Goal: Information Seeking & Learning: Compare options

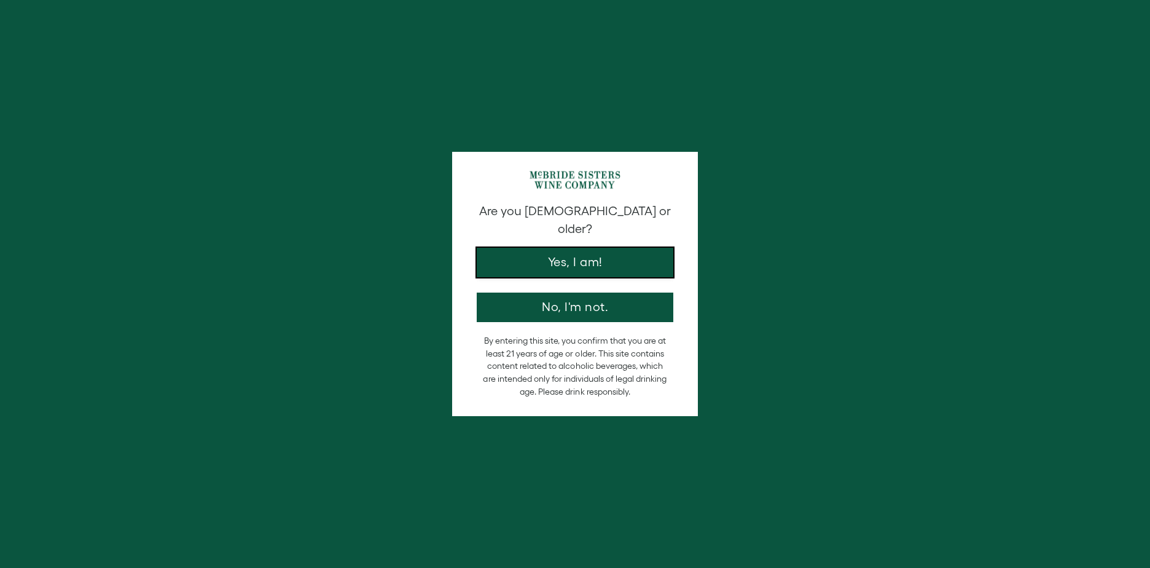
click at [568, 258] on button "Yes, I am!" at bounding box center [575, 262] width 197 height 29
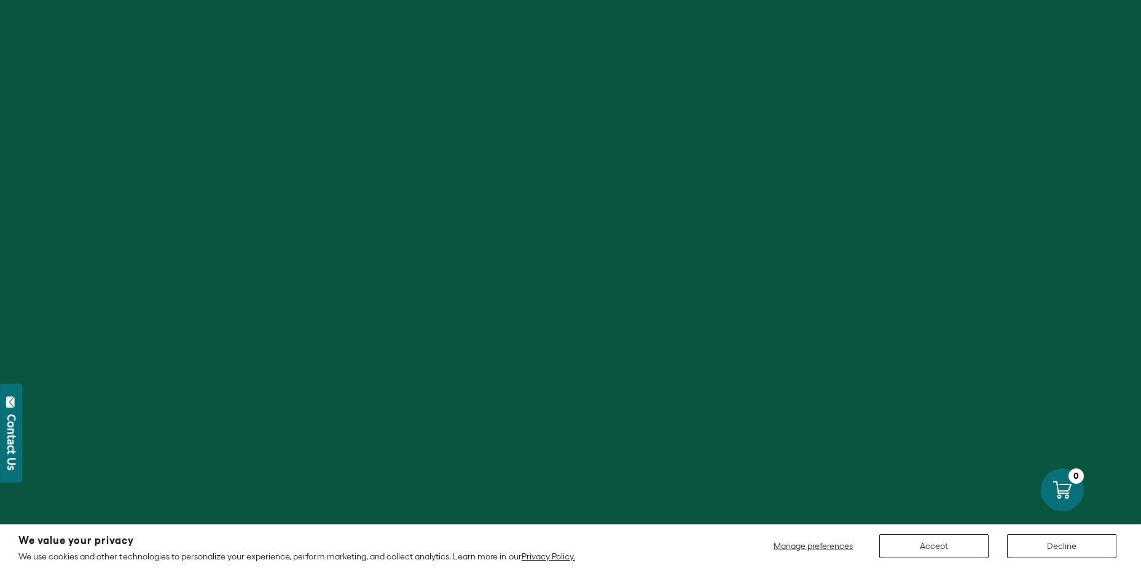
drag, startPoint x: 919, startPoint y: 526, endPoint x: 924, endPoint y: 537, distance: 11.9
click at [921, 530] on section "We value your privacy We use cookies and other technologies to personalize your…" at bounding box center [570, 546] width 1141 height 44
click at [924, 537] on button "Accept" at bounding box center [933, 546] width 109 height 24
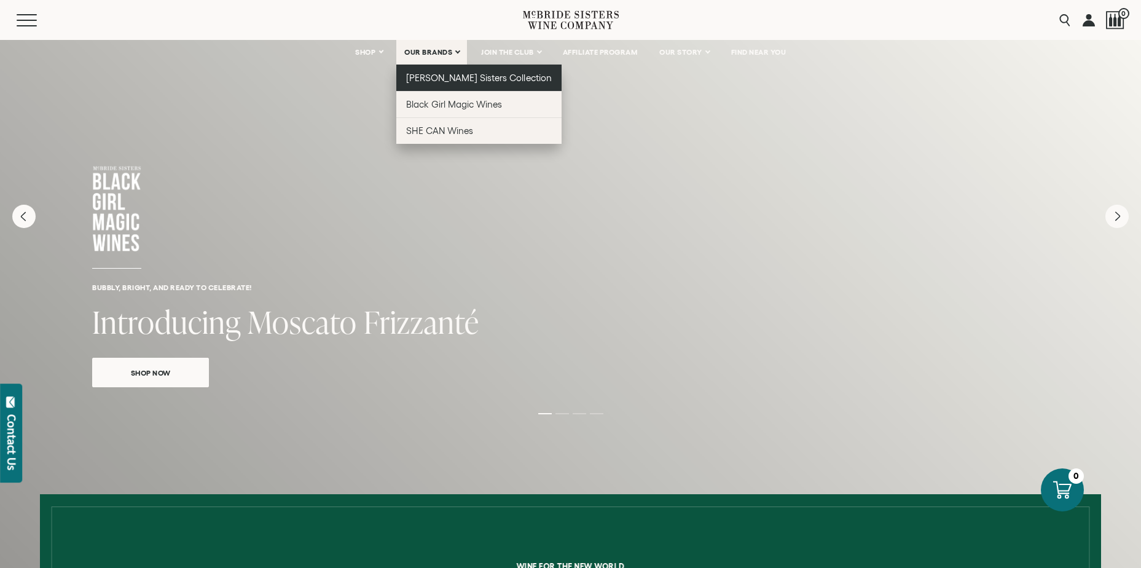
click at [439, 82] on span "[PERSON_NAME] Sisters Collection" at bounding box center [479, 78] width 146 height 10
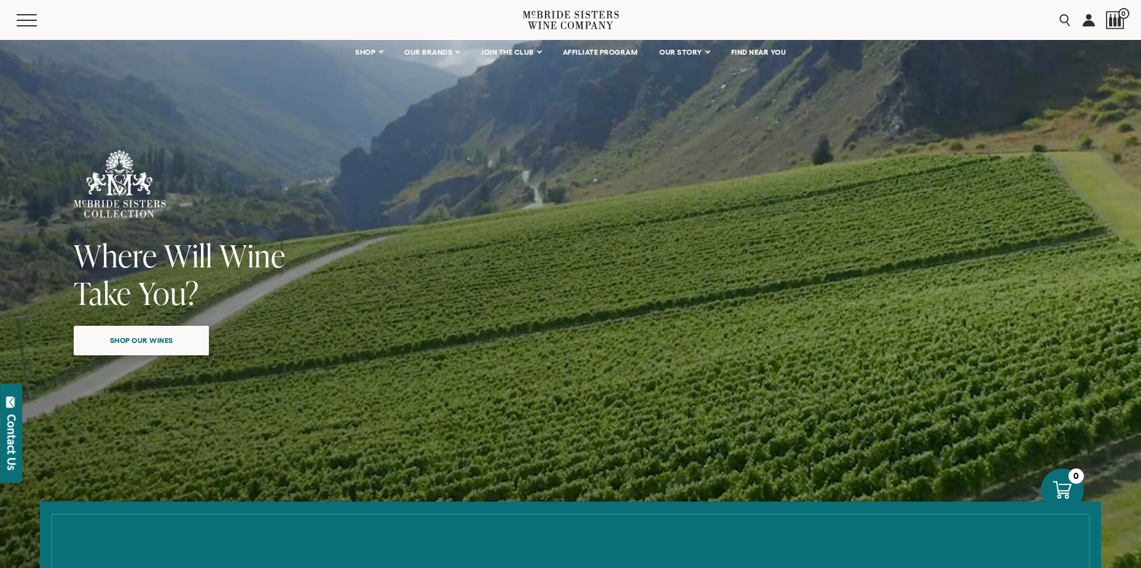
click at [186, 337] on span "Shop our wines" at bounding box center [141, 340] width 106 height 24
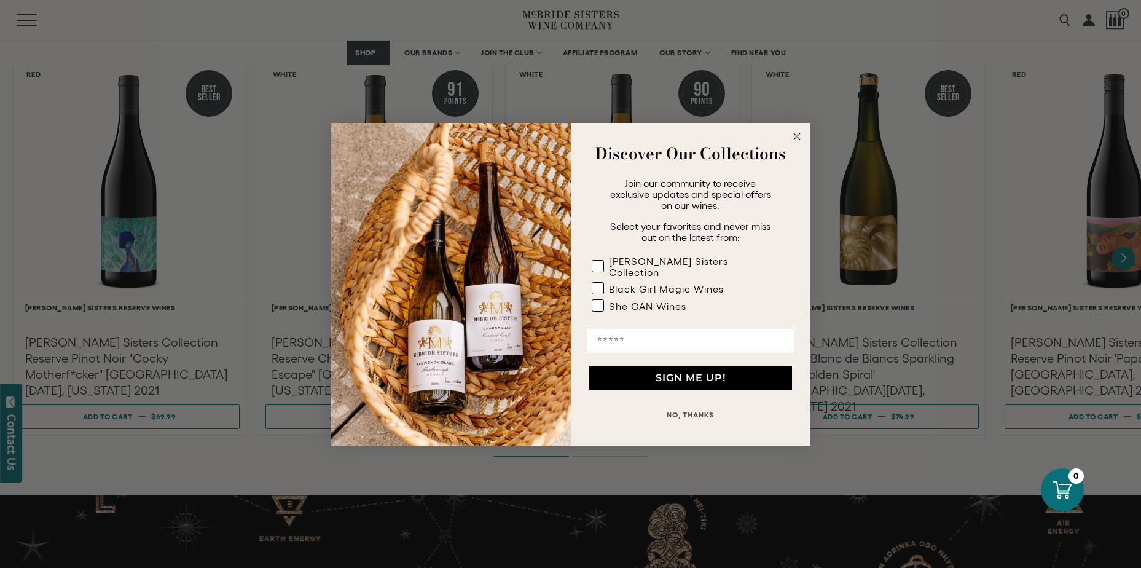
scroll to position [2096, 0]
click at [798, 143] on circle "Close dialog" at bounding box center [797, 136] width 14 height 14
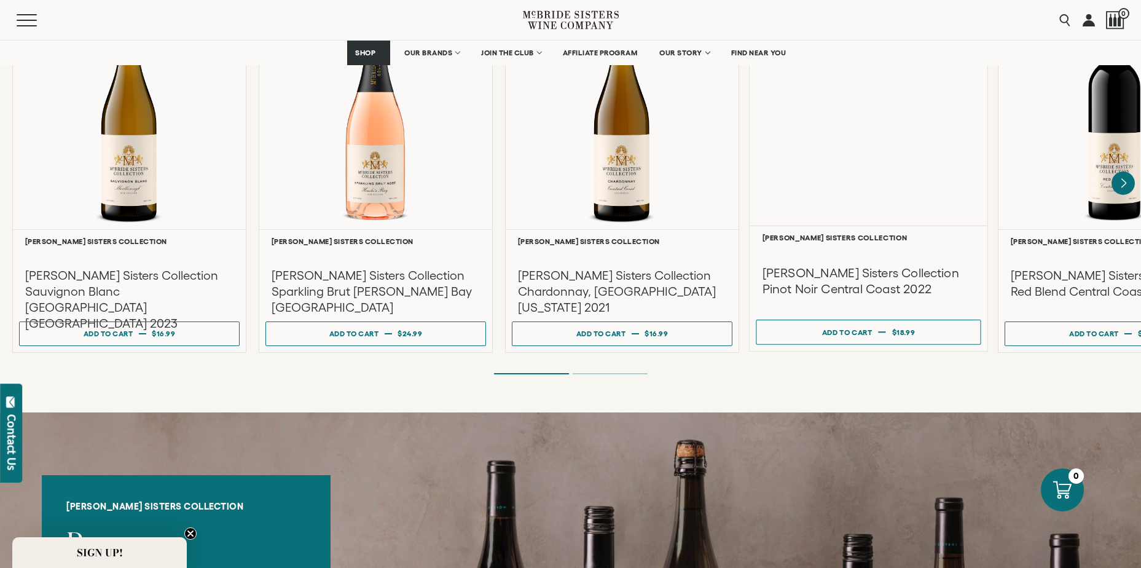
scroll to position [990, 0]
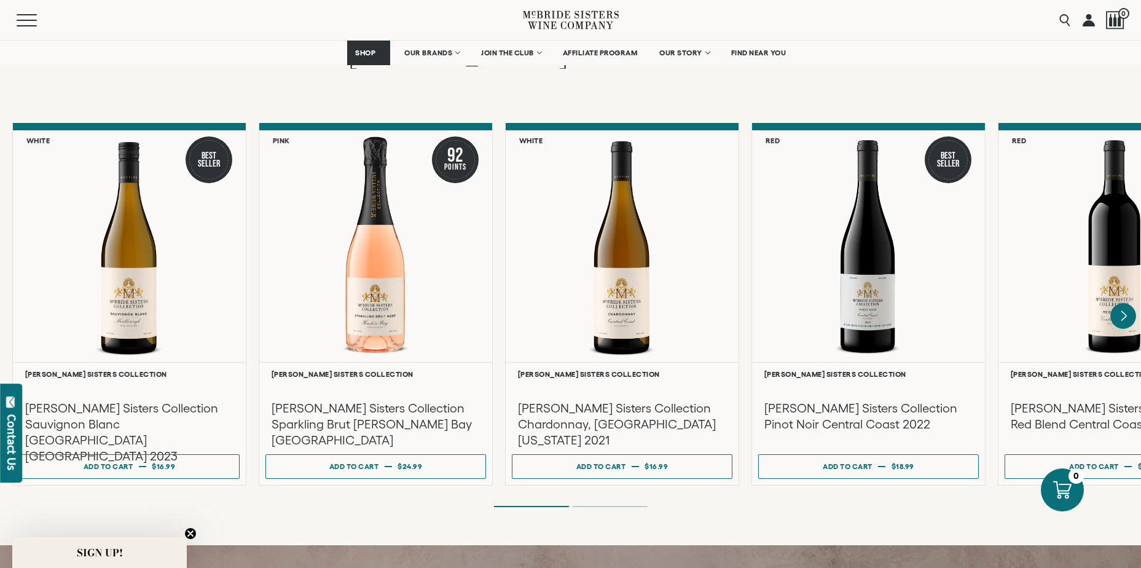
click at [1123, 311] on icon "Next" at bounding box center [1124, 316] width 5 height 10
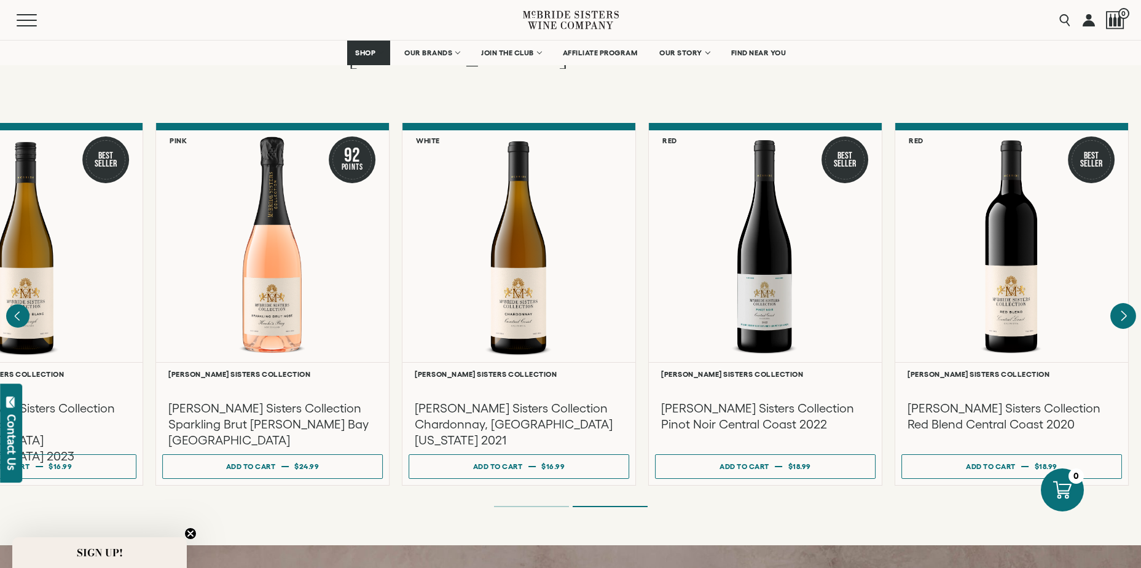
click at [0, 0] on div at bounding box center [0, 0] width 0 height 0
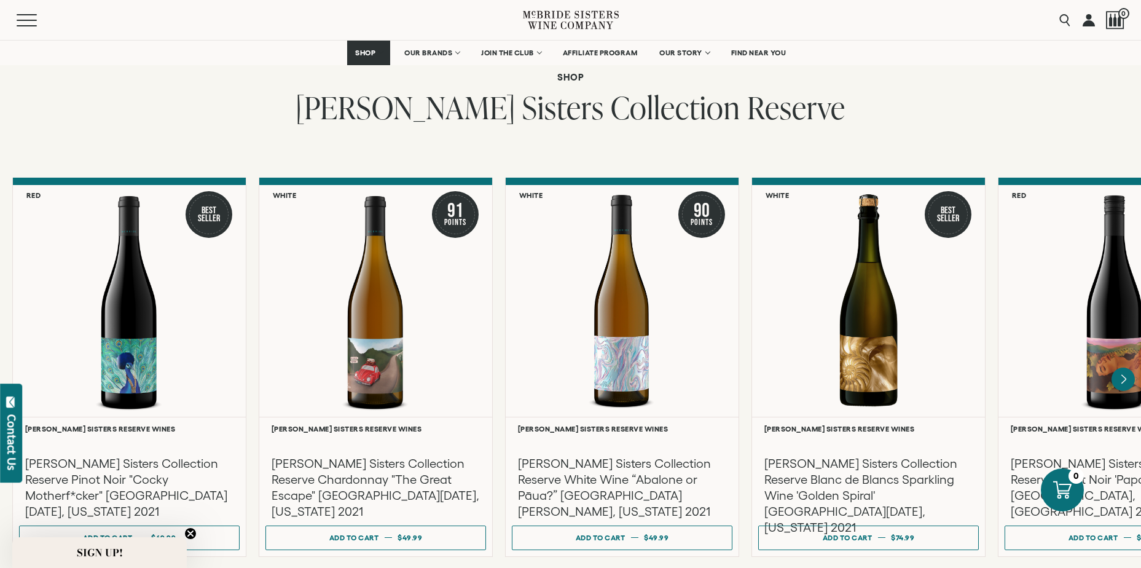
scroll to position [1973, 0]
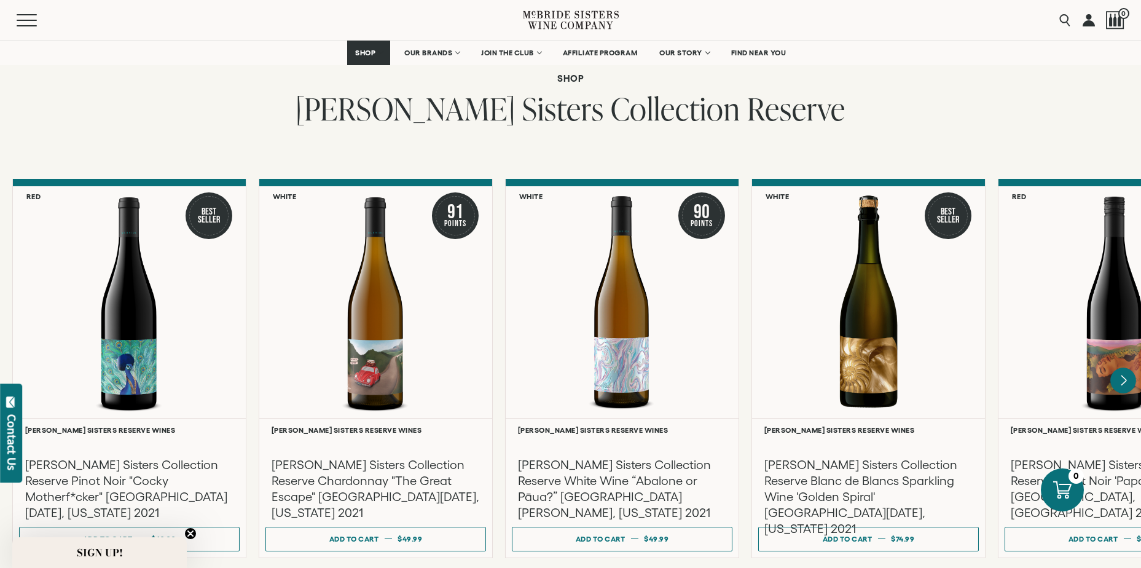
click at [1125, 374] on icon "Next" at bounding box center [1124, 381] width 26 height 26
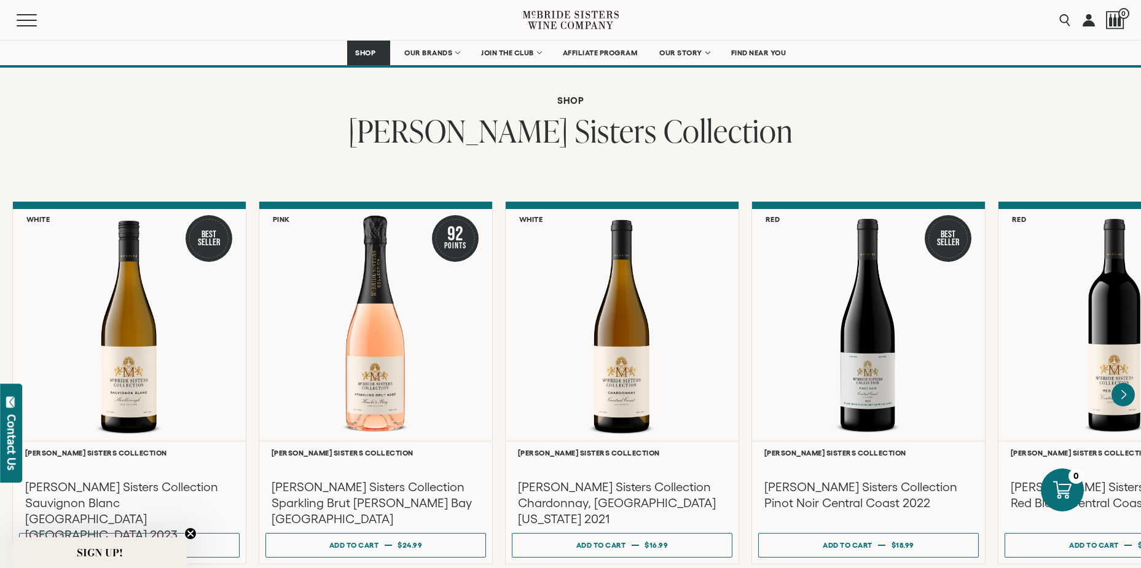
scroll to position [867, 0]
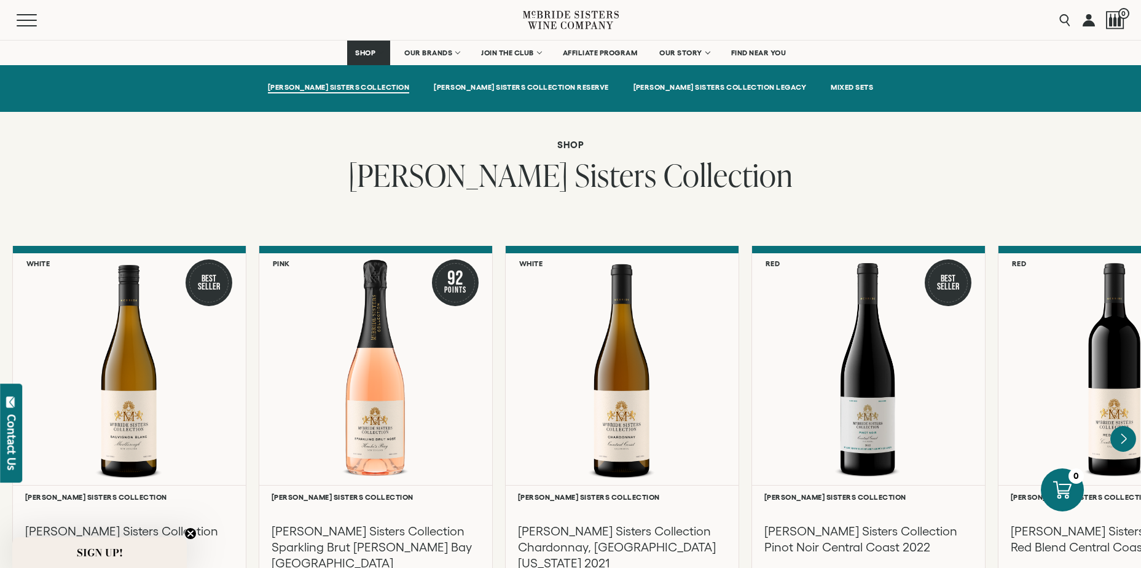
click at [1128, 426] on icon "Next" at bounding box center [1124, 439] width 26 height 26
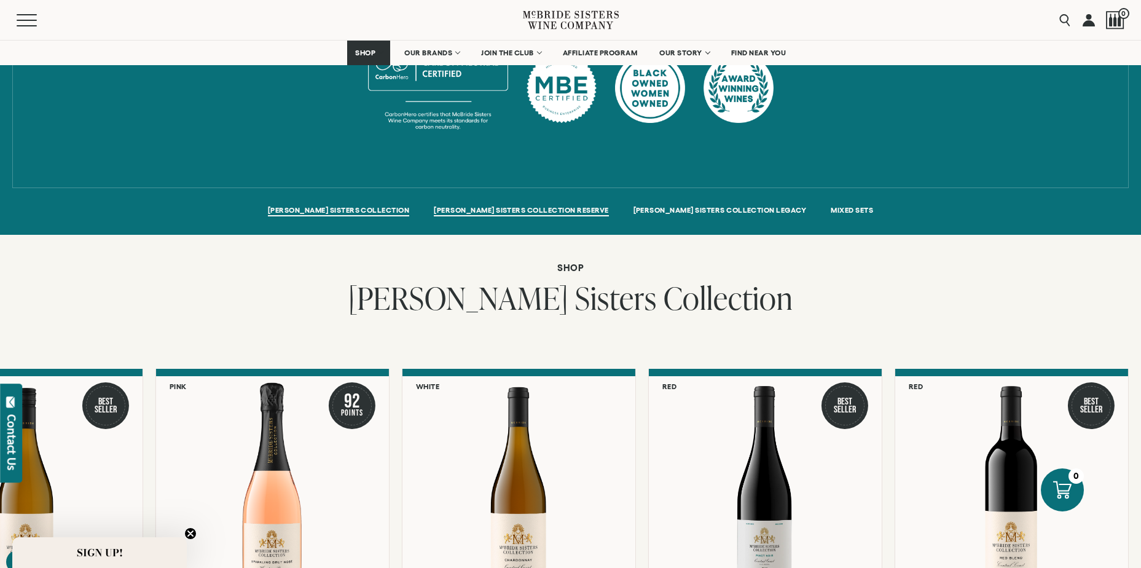
click at [504, 206] on link "MCBRIDE SISTERS COLLECTION RESERVE" at bounding box center [521, 211] width 175 height 10
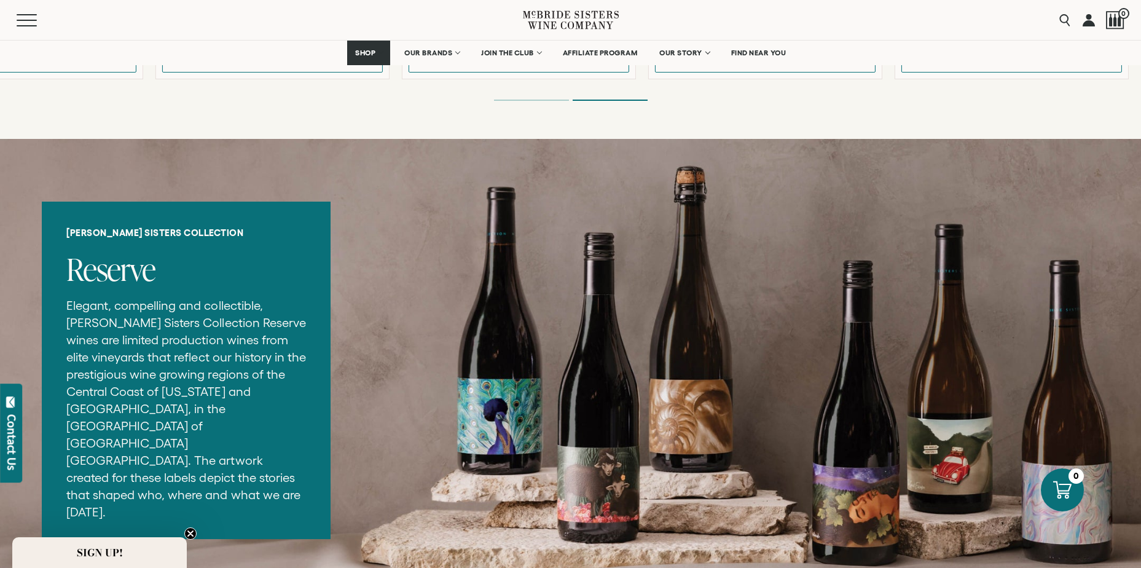
scroll to position [1127, 0]
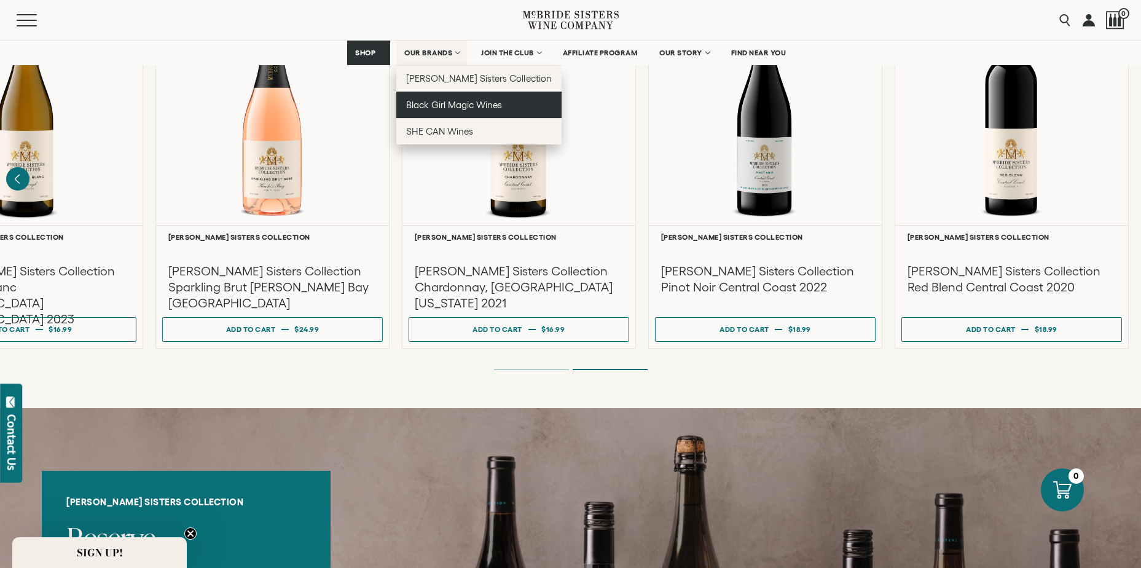
click at [455, 104] on span "Black Girl Magic Wines" at bounding box center [454, 105] width 96 height 10
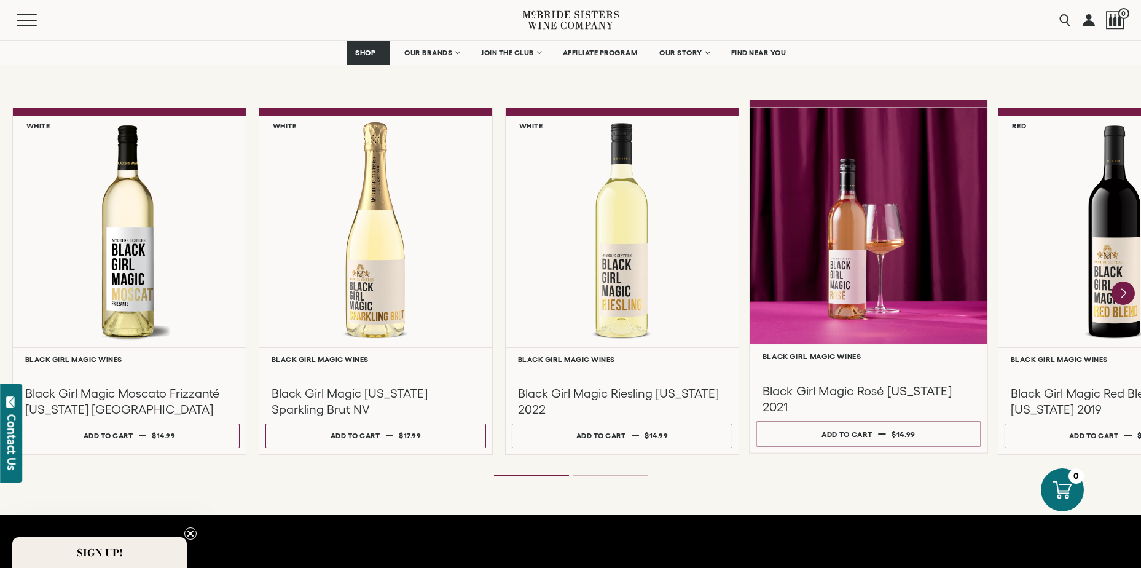
scroll to position [922, 0]
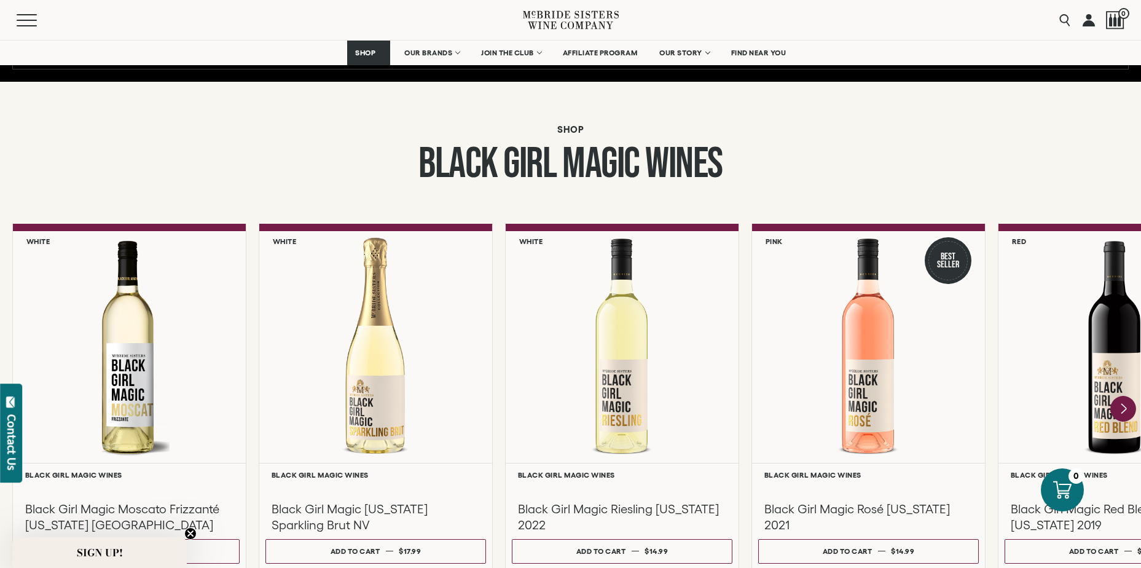
click at [1123, 407] on icon "Next" at bounding box center [1124, 409] width 5 height 10
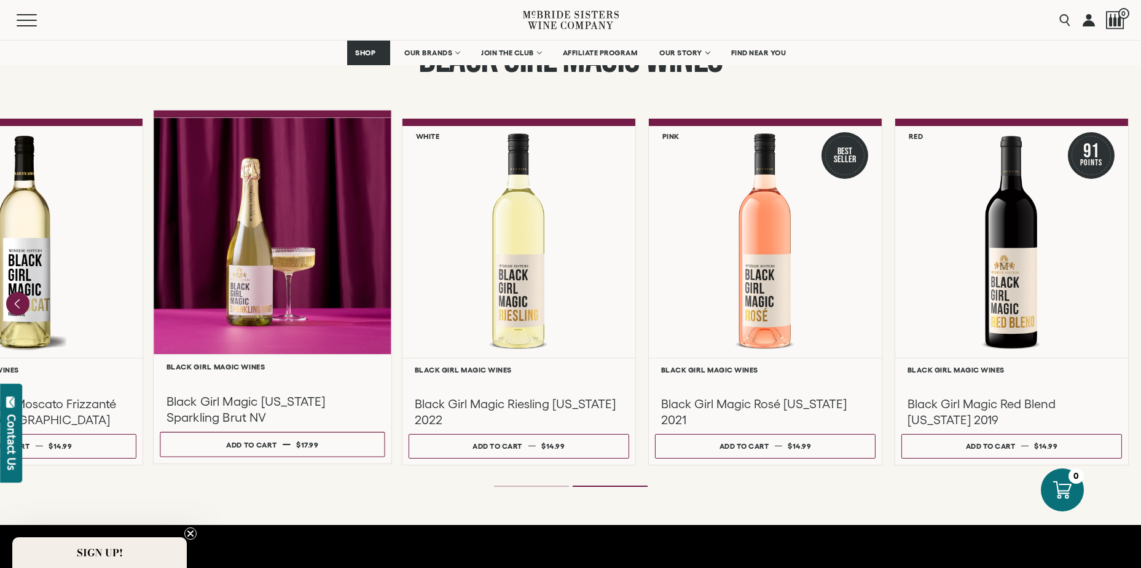
scroll to position [1045, 0]
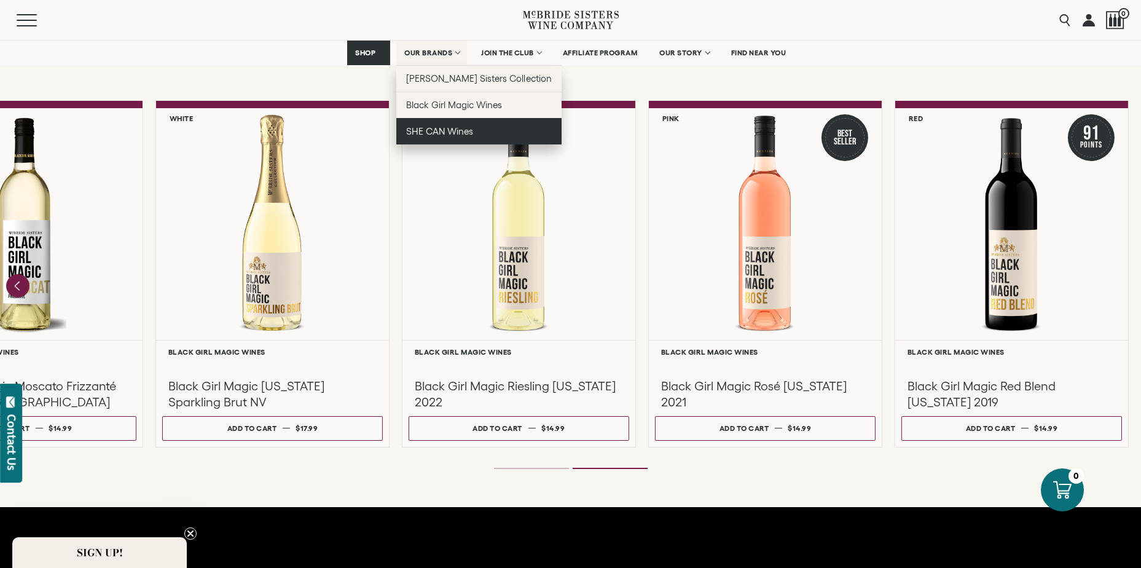
click at [450, 132] on span "SHE CAN Wines" at bounding box center [439, 131] width 67 height 10
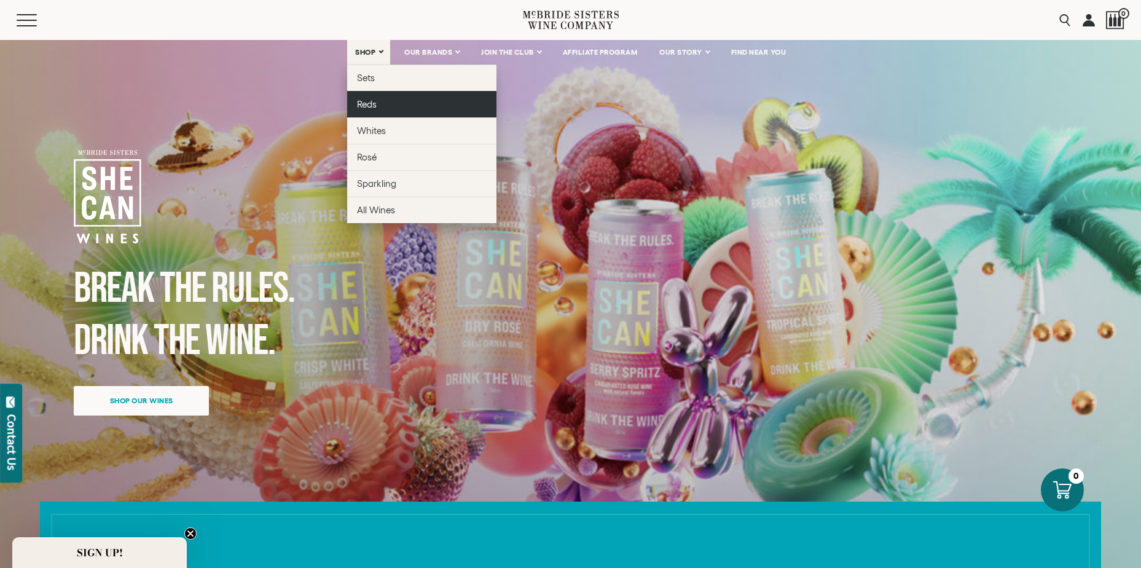
click at [393, 106] on link "Reds" at bounding box center [421, 104] width 149 height 26
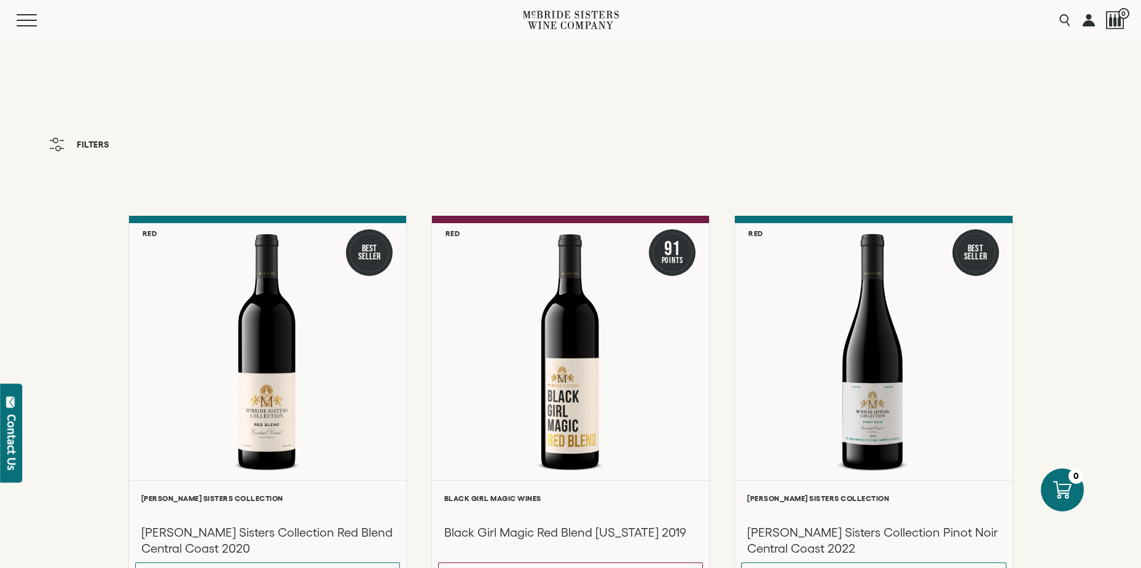
click at [58, 150] on icon "button" at bounding box center [56, 145] width 15 height 14
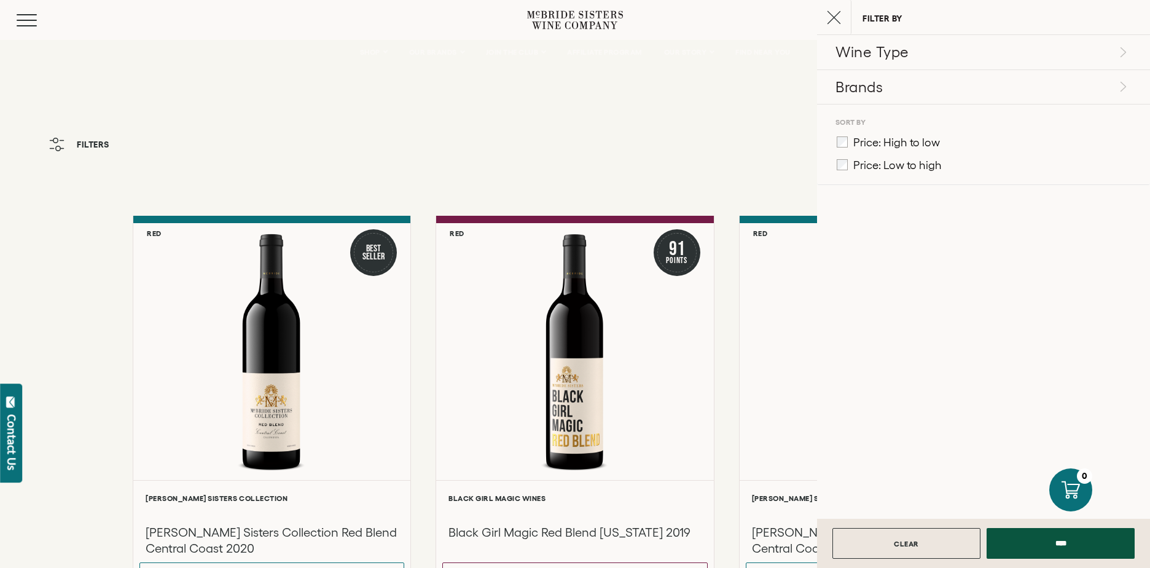
click at [298, 133] on div "Filters" at bounding box center [575, 151] width 1150 height 38
click at [837, 18] on icon "Close cart" at bounding box center [834, 17] width 14 height 14
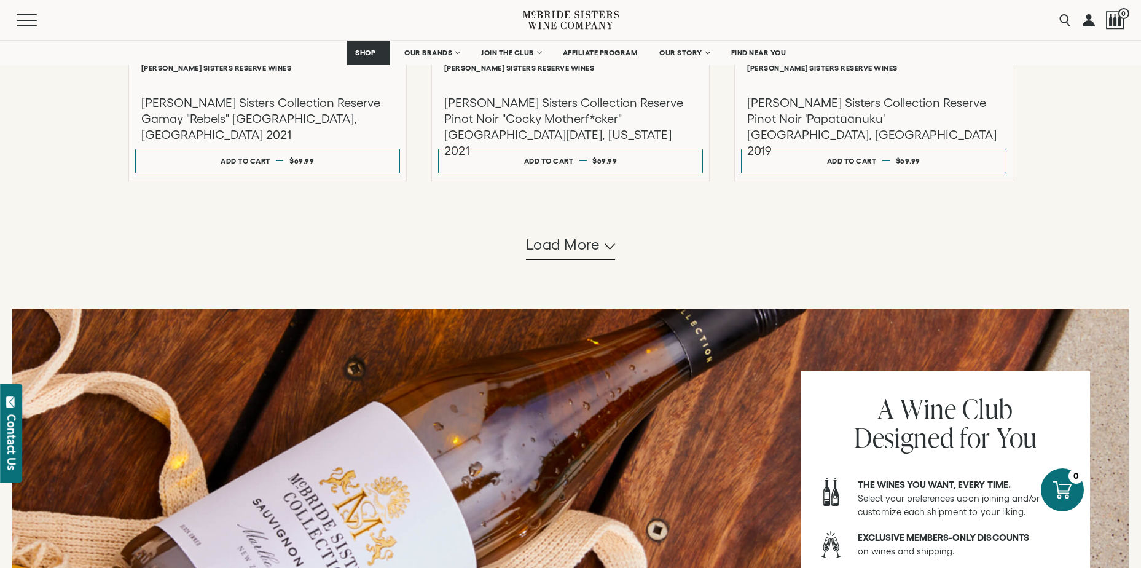
scroll to position [1229, 0]
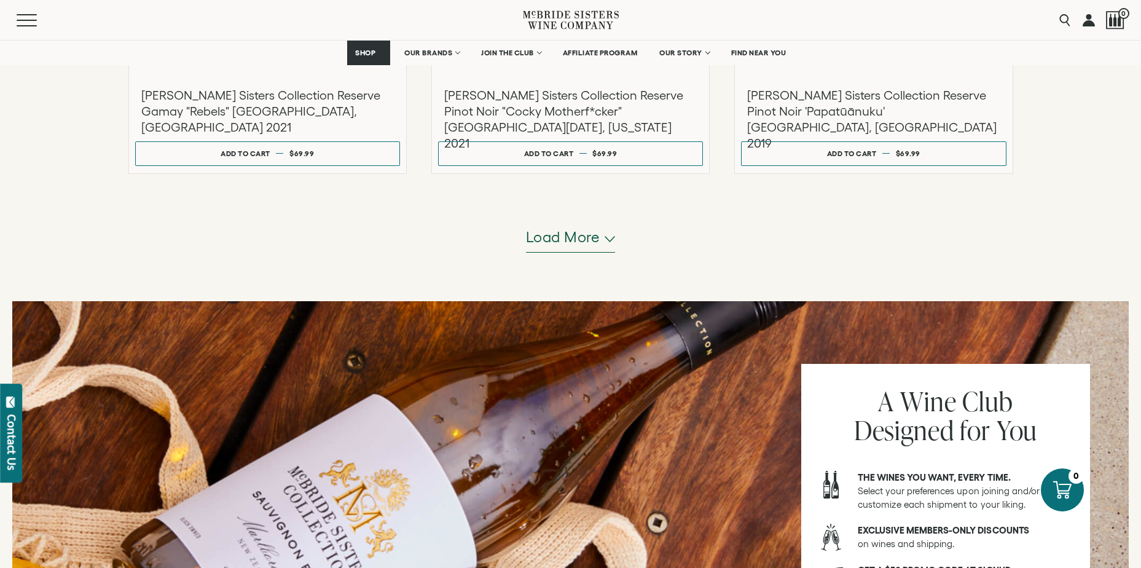
click at [594, 239] on span "Load more" at bounding box center [563, 237] width 74 height 21
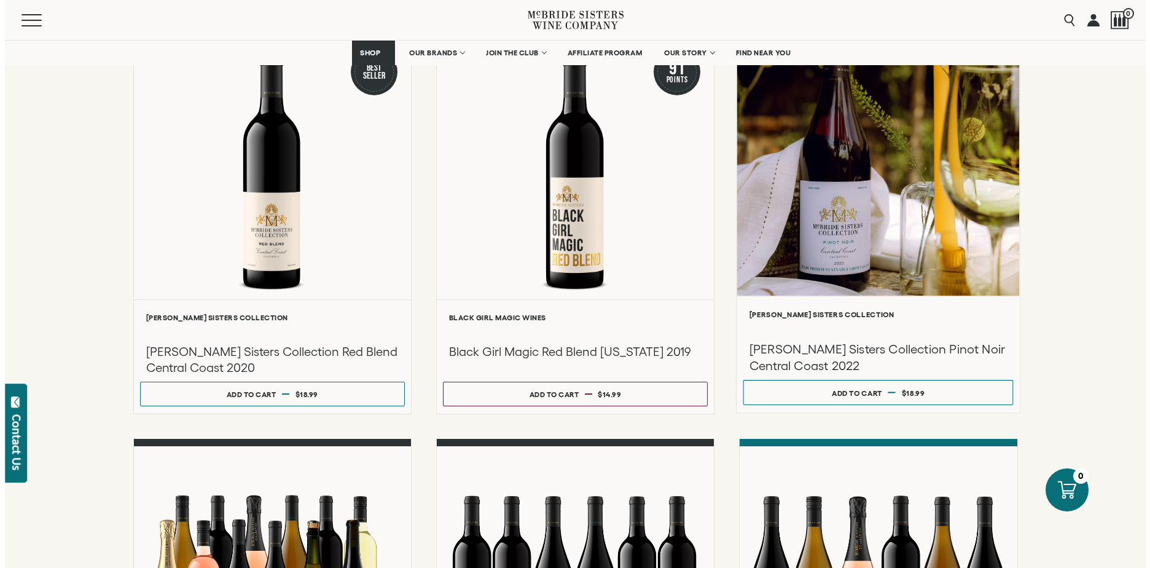
scroll to position [0, 0]
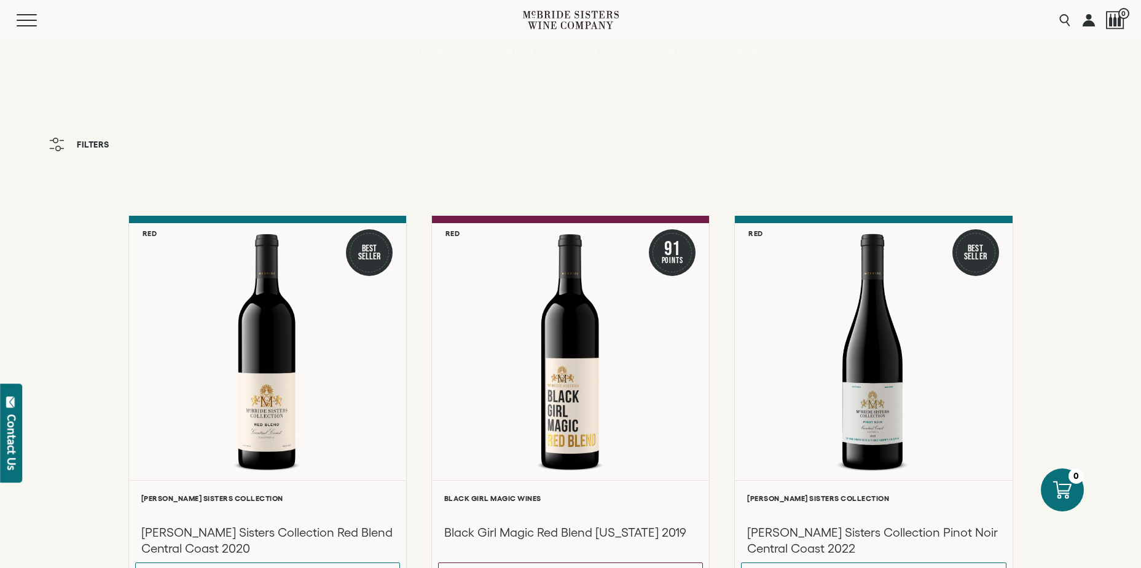
click at [64, 154] on button "Filters" at bounding box center [79, 145] width 73 height 26
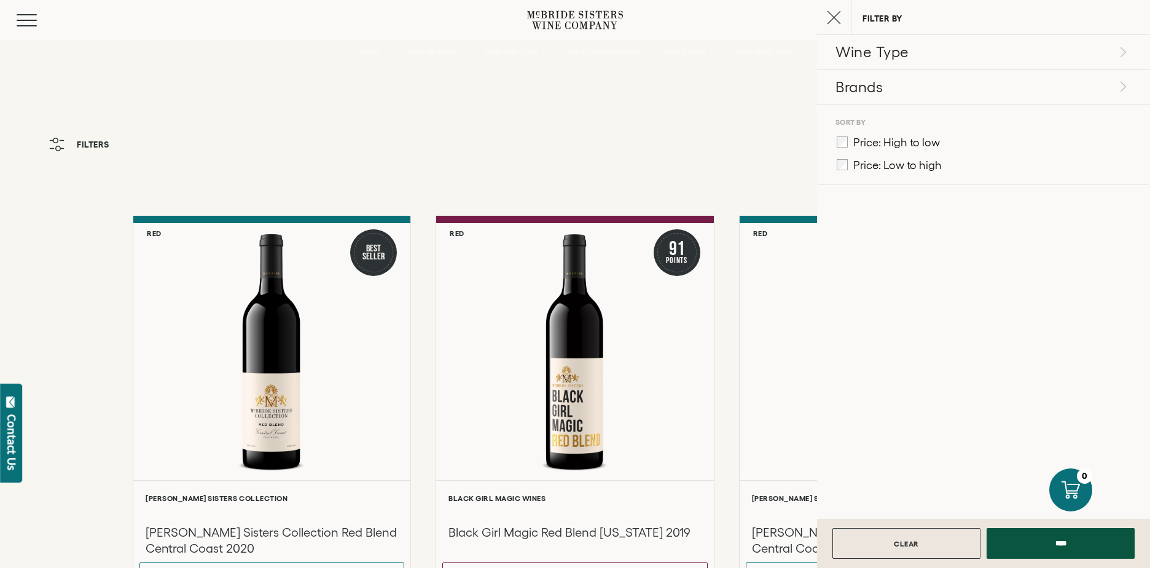
click at [846, 157] on ul "Price: High to low Price: Low to high" at bounding box center [983, 155] width 333 height 59
click at [1020, 546] on input "****" at bounding box center [1061, 540] width 148 height 31
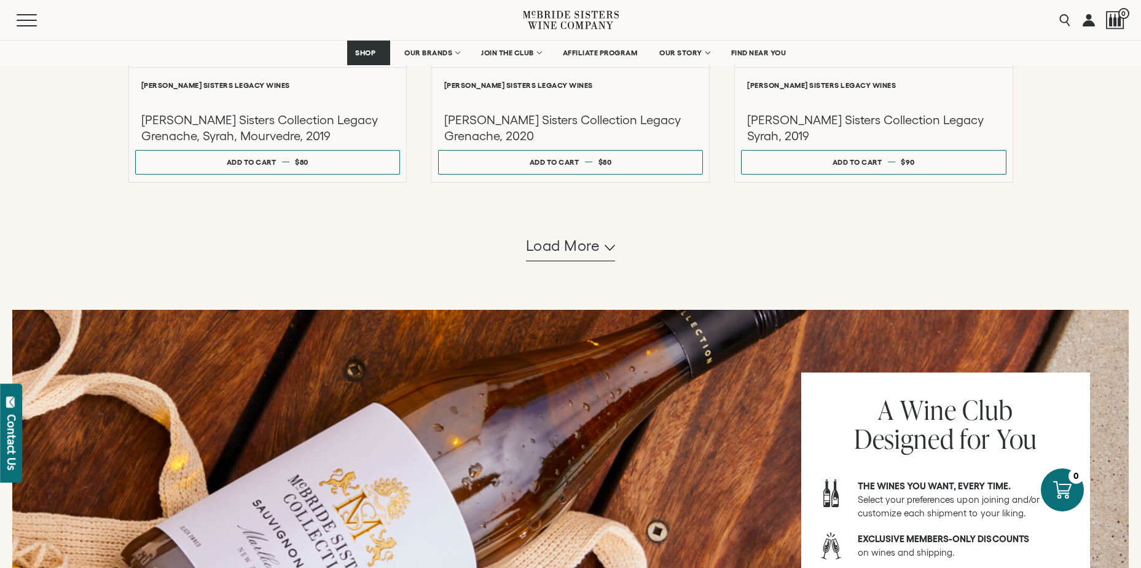
scroll to position [1168, 0]
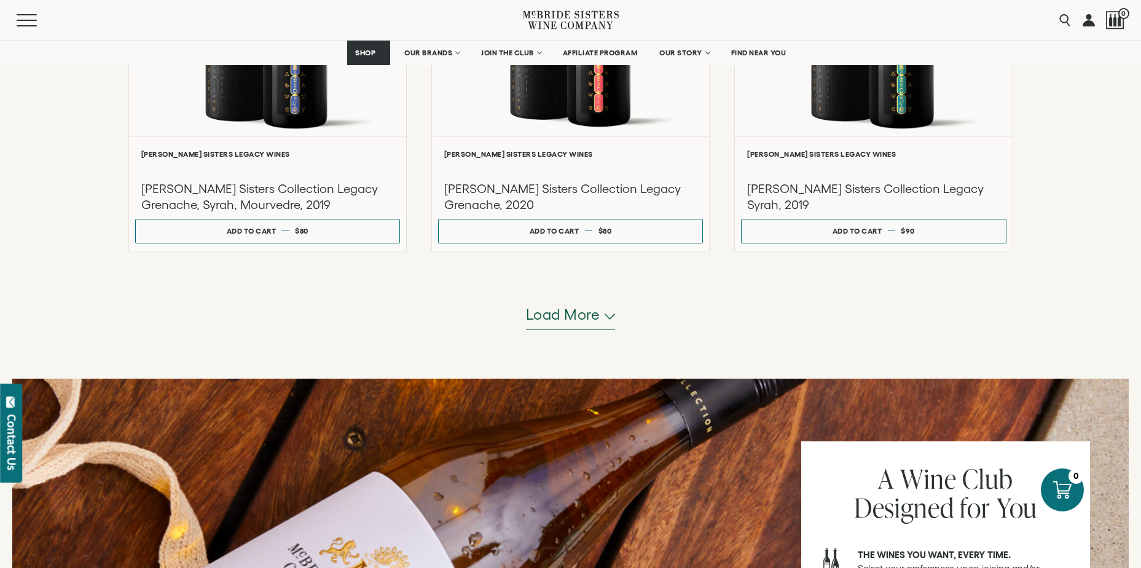
click at [577, 316] on span "Load more" at bounding box center [563, 314] width 74 height 21
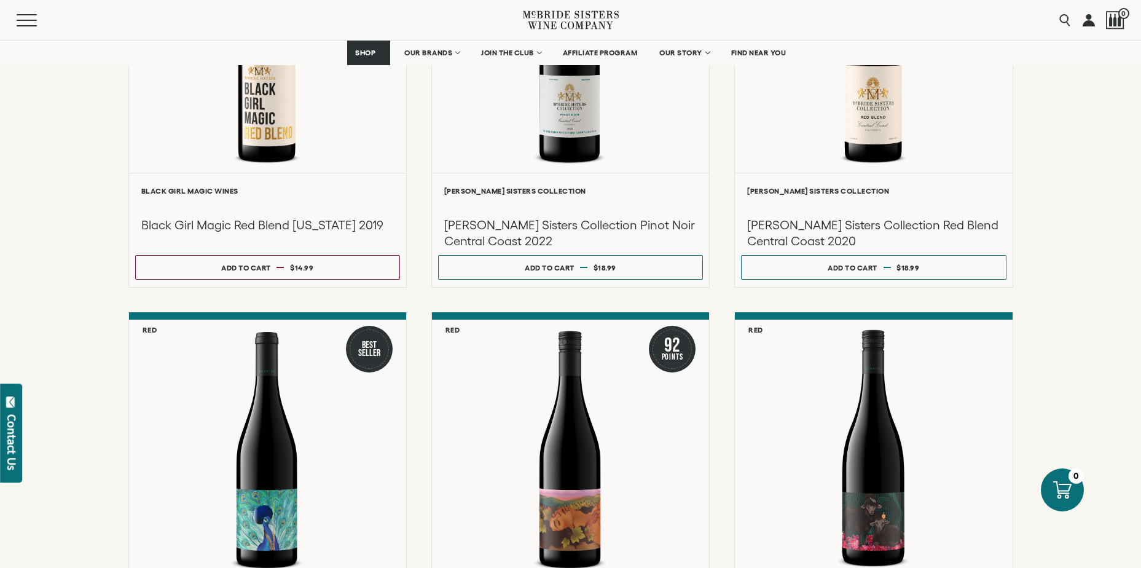
scroll to position [0, 0]
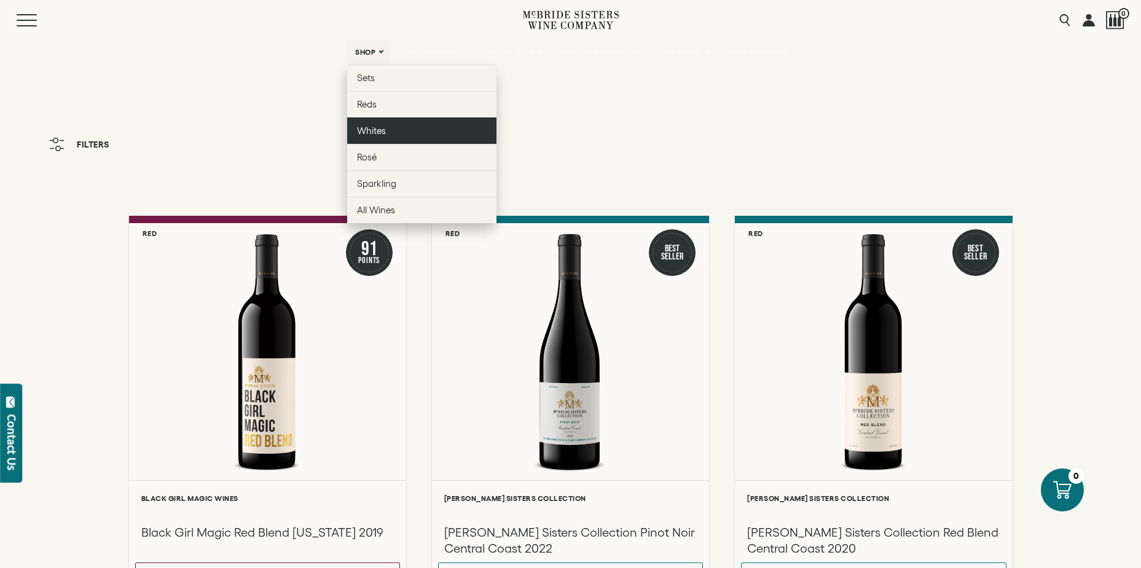
click at [382, 132] on span "Whites" at bounding box center [371, 130] width 29 height 10
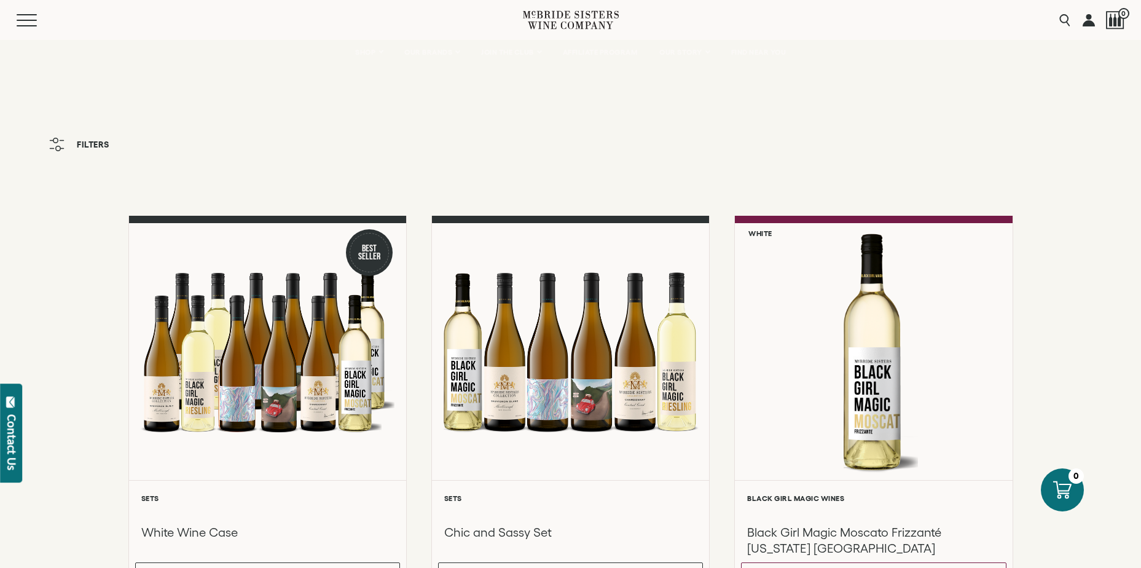
click at [55, 146] on icon "button" at bounding box center [56, 145] width 15 height 14
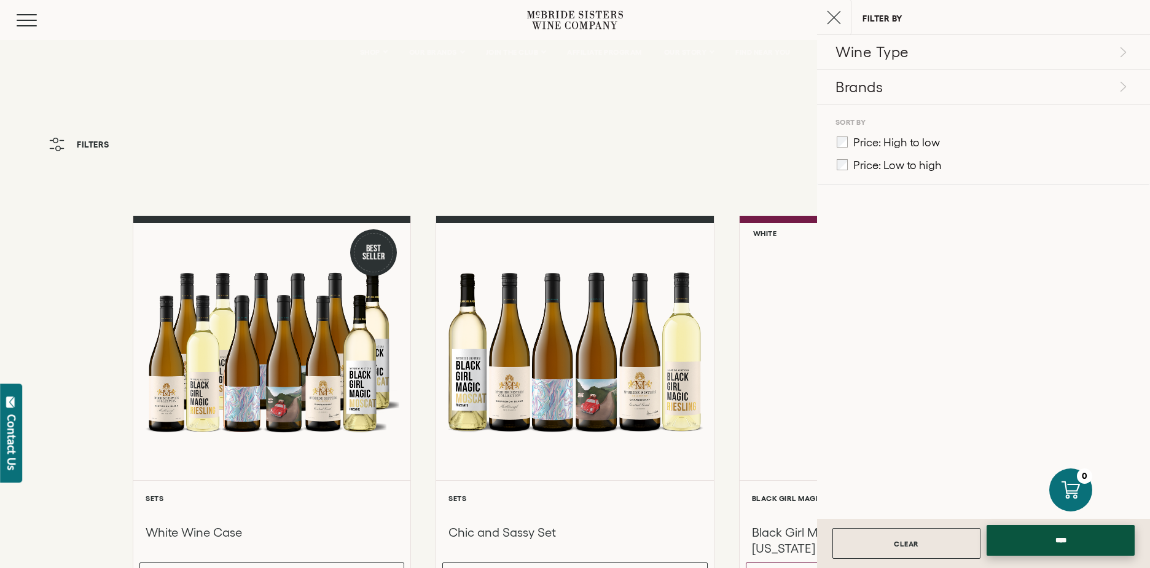
click at [1031, 547] on input "****" at bounding box center [1061, 540] width 148 height 31
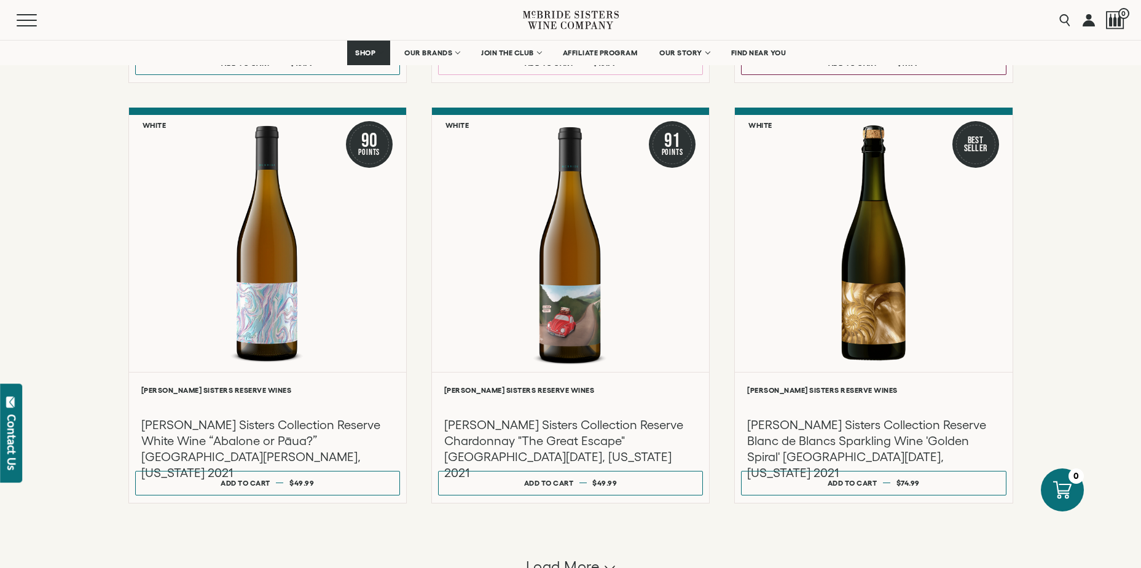
scroll to position [983, 0]
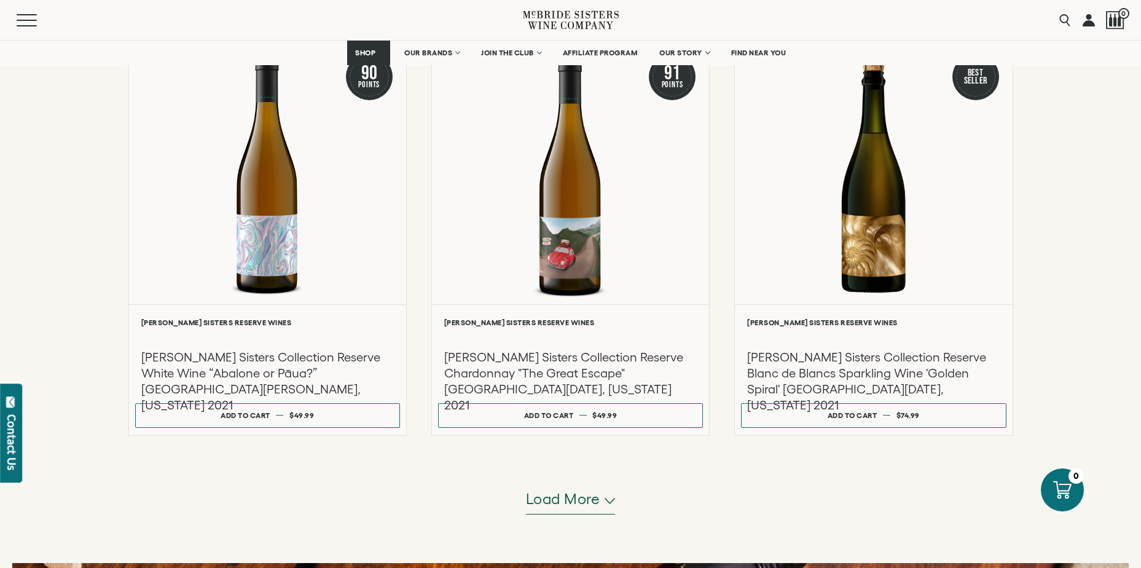
click at [575, 503] on span "Load more" at bounding box center [563, 499] width 74 height 21
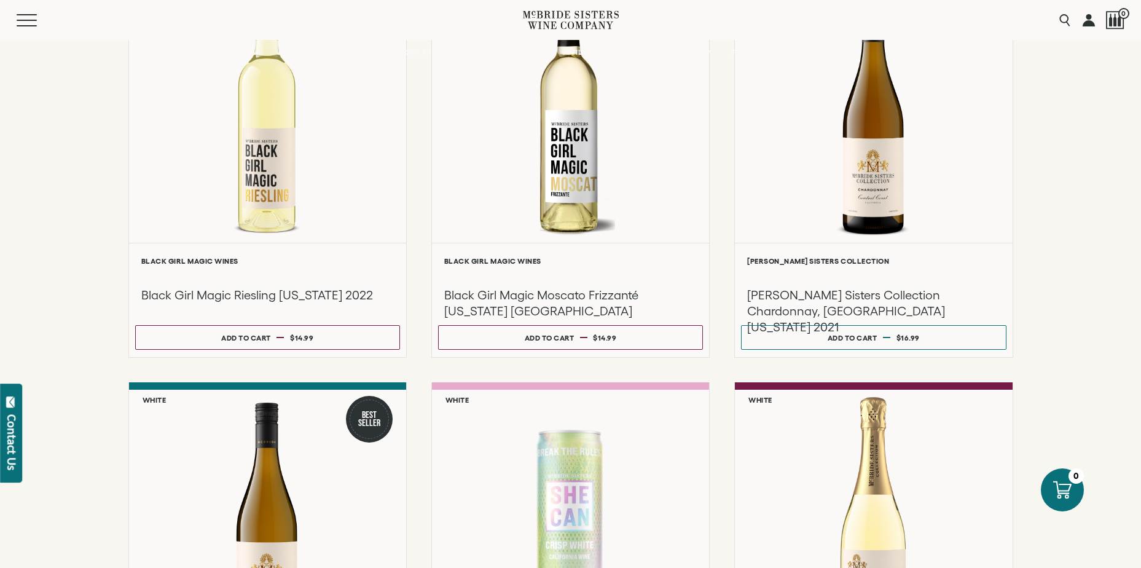
scroll to position [0, 0]
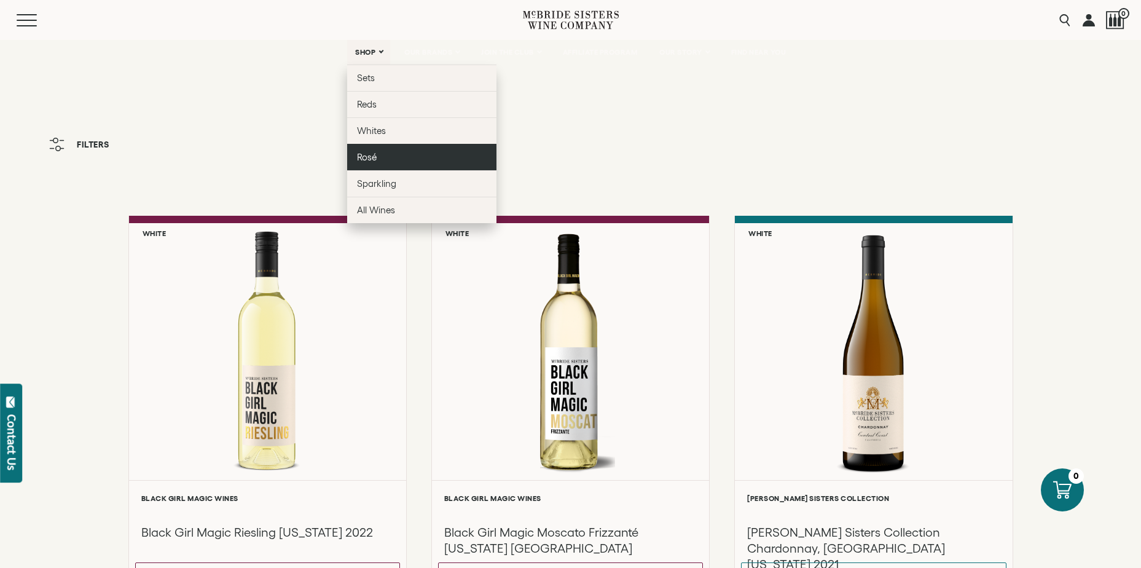
click at [363, 157] on span "Rosé" at bounding box center [367, 157] width 20 height 10
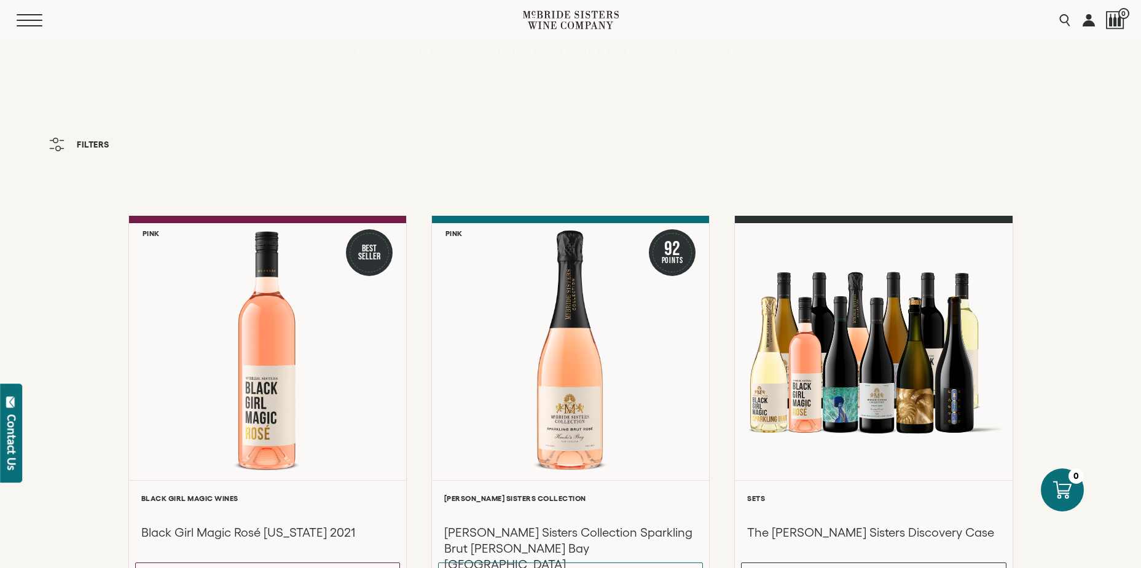
click at [32, 20] on span "Mobile Menu Trigger" at bounding box center [30, 20] width 26 height 1
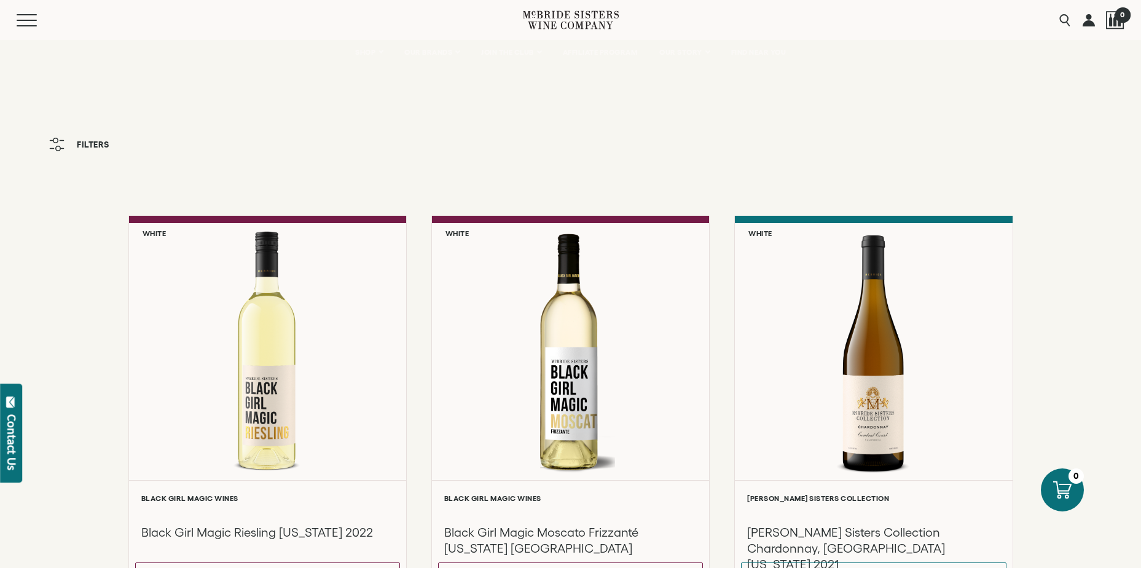
click at [1123, 17] on span "0" at bounding box center [1122, 14] width 15 height 15
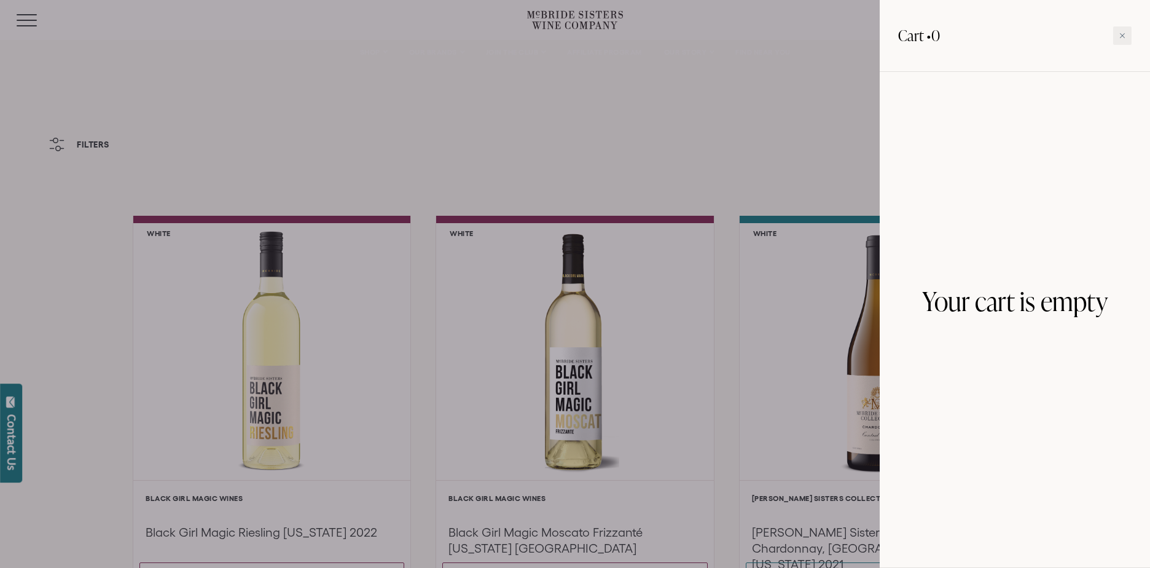
drag, startPoint x: 790, startPoint y: 46, endPoint x: 693, endPoint y: 44, distance: 96.5
click at [789, 46] on div at bounding box center [575, 284] width 1150 height 568
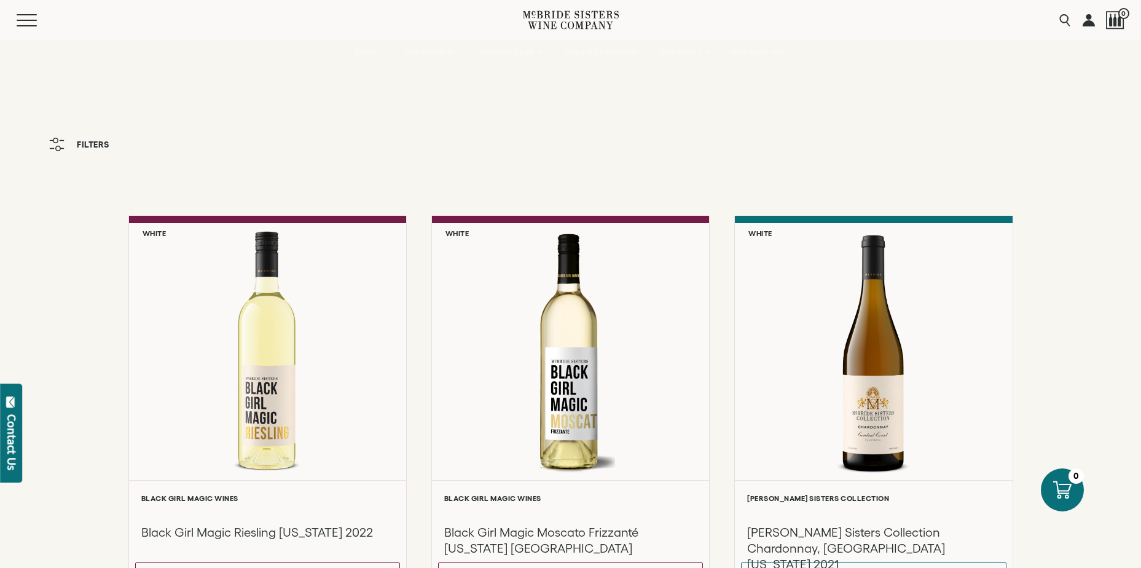
click at [559, 19] on icon at bounding box center [571, 19] width 96 height 35
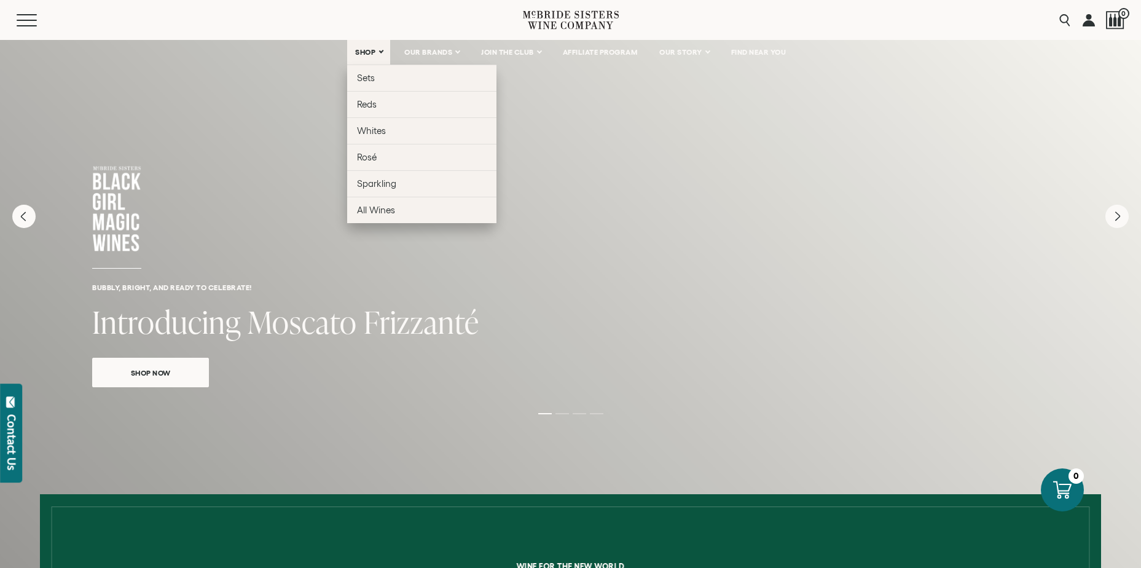
click at [376, 60] on link "SHOP" at bounding box center [368, 52] width 43 height 25
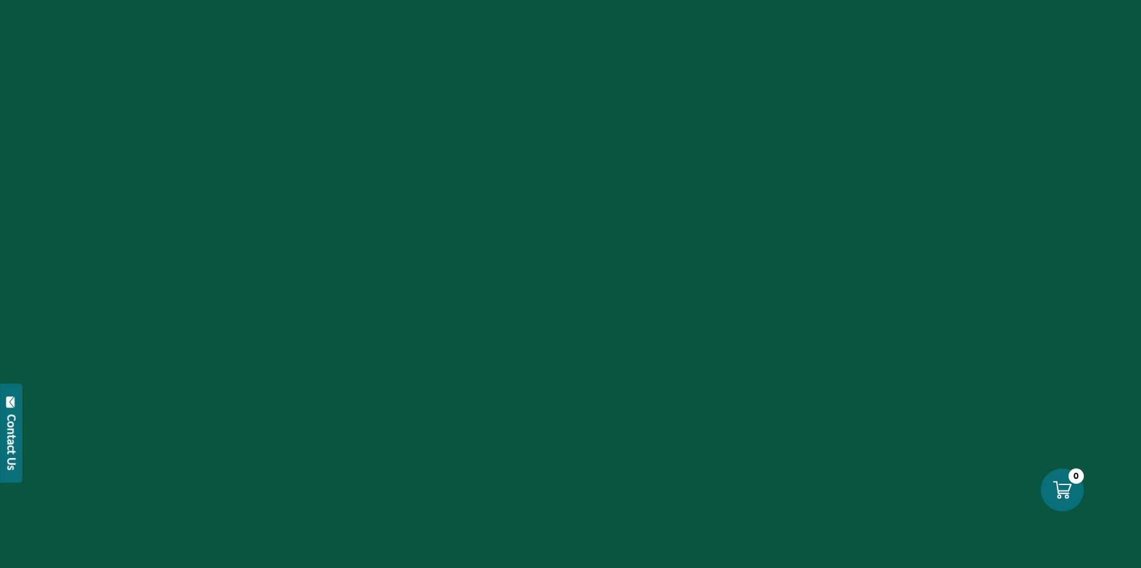
click at [406, 185] on div at bounding box center [570, 284] width 1141 height 568
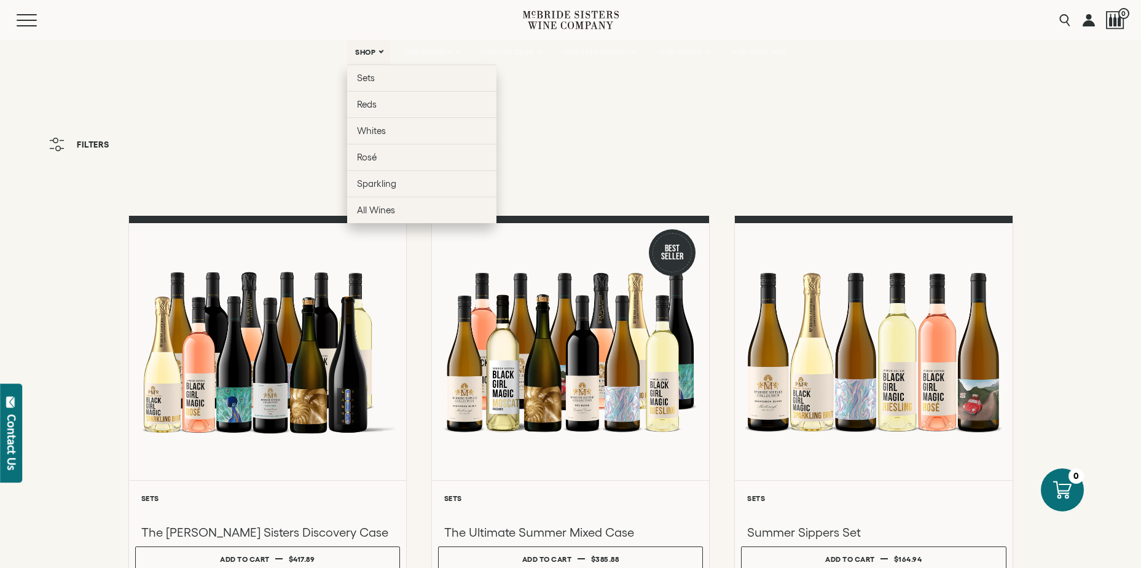
click at [359, 53] on span "SHOP" at bounding box center [365, 52] width 21 height 9
click at [387, 191] on link "Sparkling" at bounding box center [421, 183] width 149 height 26
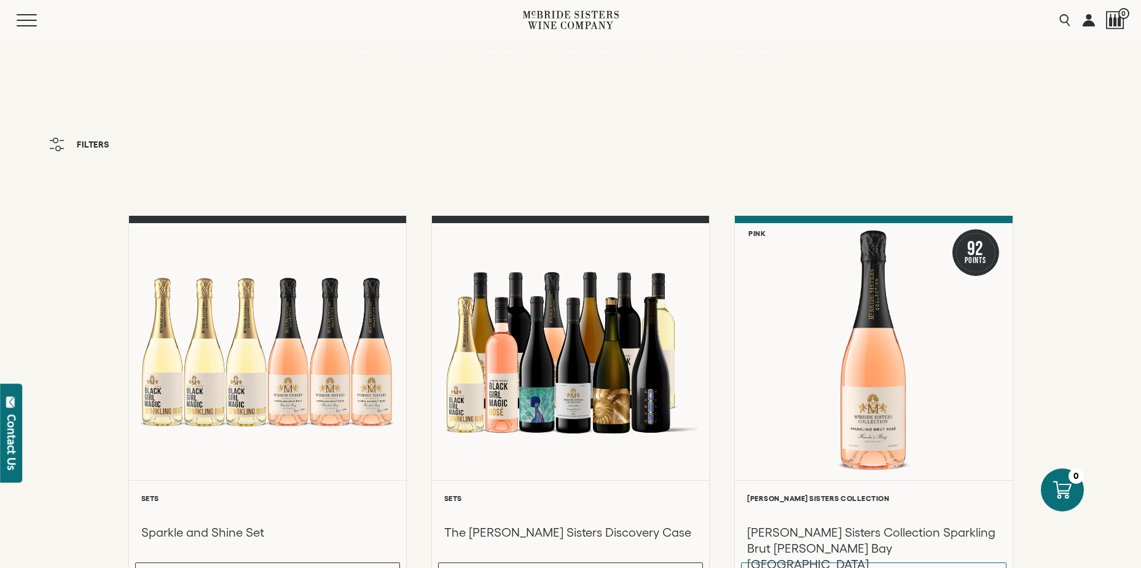
click at [253, 179] on div "Filters" at bounding box center [570, 158] width 1141 height 53
click at [92, 153] on button "Filters" at bounding box center [79, 145] width 73 height 26
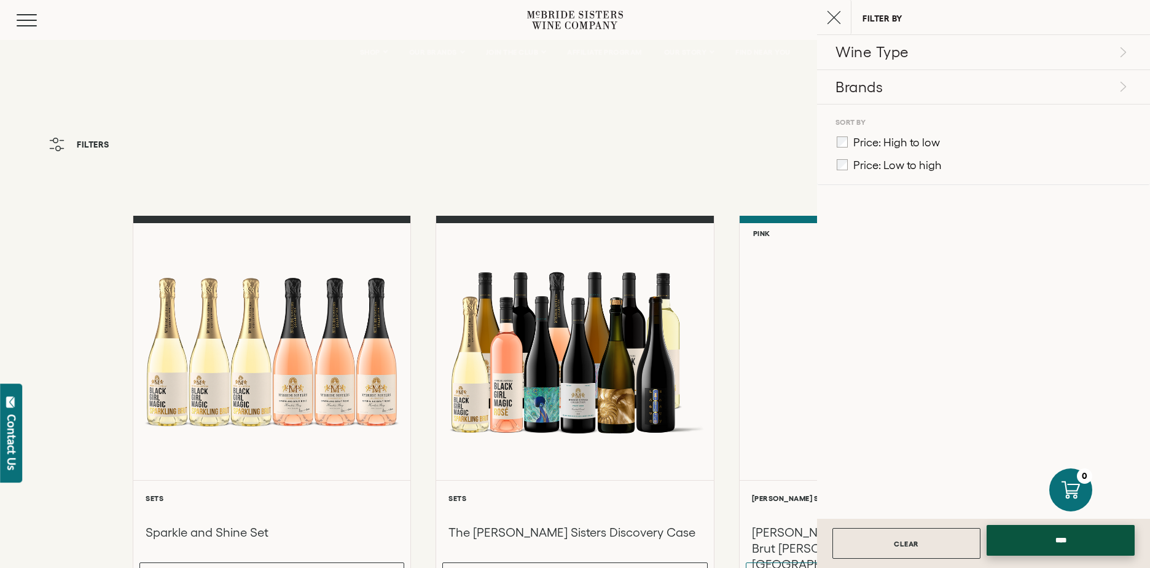
click at [1058, 537] on input "****" at bounding box center [1061, 540] width 148 height 31
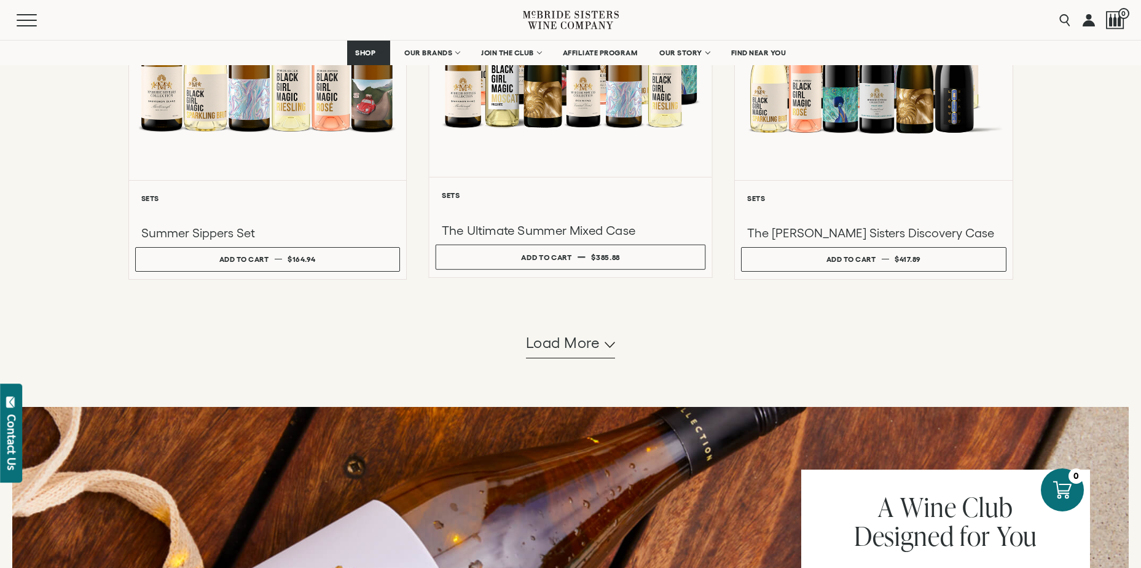
scroll to position [922, 0]
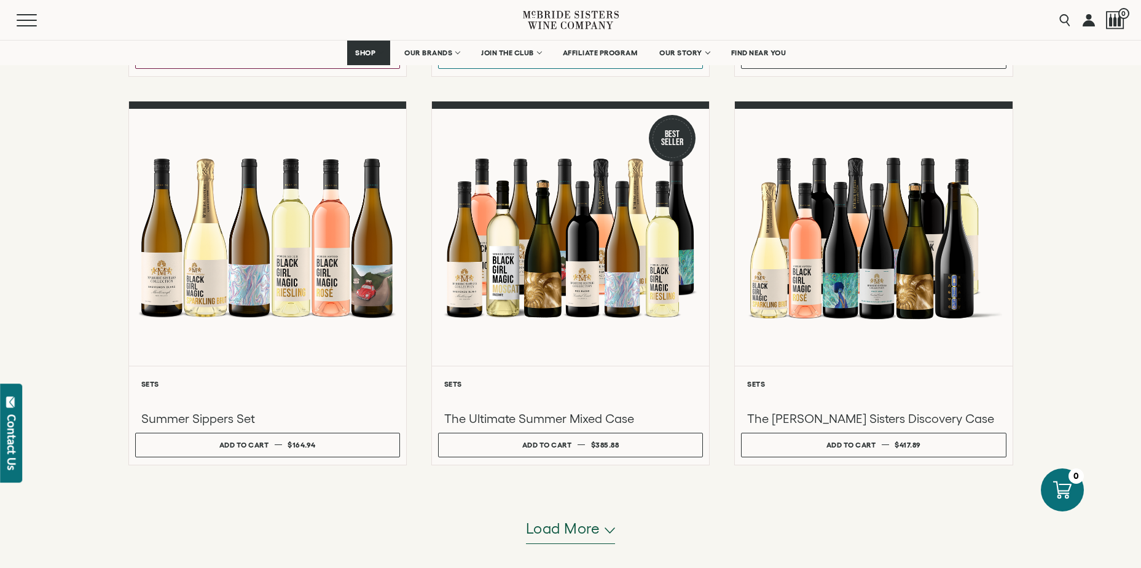
click at [593, 519] on span "Load more" at bounding box center [563, 528] width 74 height 21
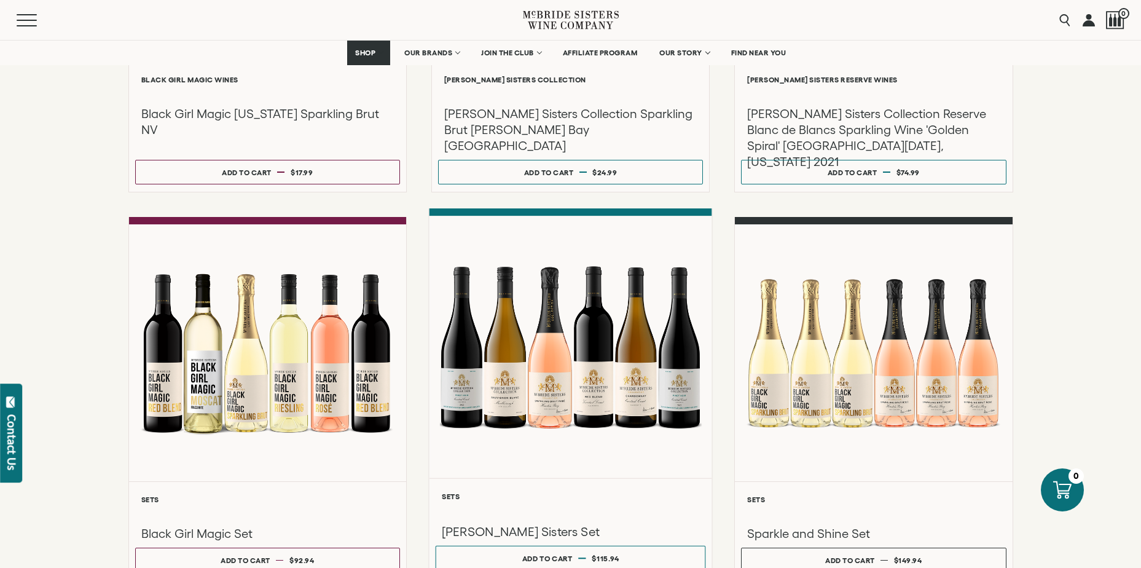
scroll to position [492, 0]
